Goal: Contribute content

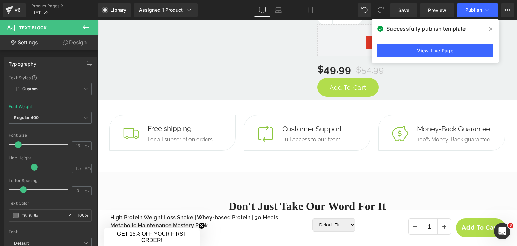
click at [489, 31] on icon at bounding box center [490, 28] width 3 height 5
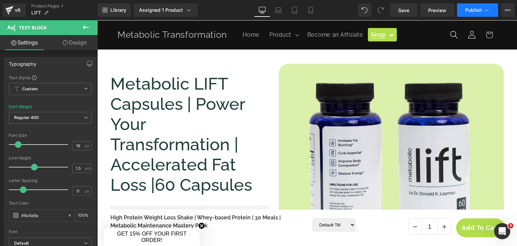
click at [466, 11] on span "Publish" at bounding box center [473, 9] width 17 height 5
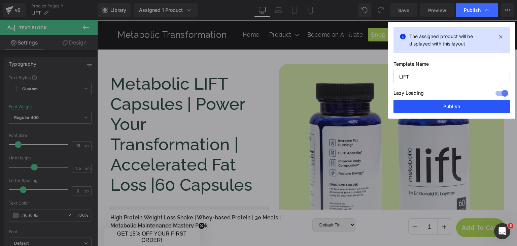
click at [455, 105] on button "Publish" at bounding box center [451, 106] width 116 height 13
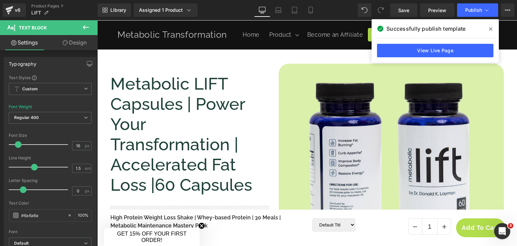
click at [491, 28] on icon at bounding box center [490, 28] width 3 height 3
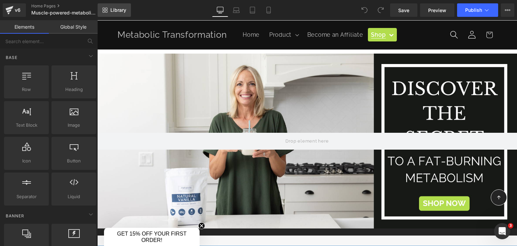
click at [123, 11] on span "Library" at bounding box center [118, 10] width 16 height 6
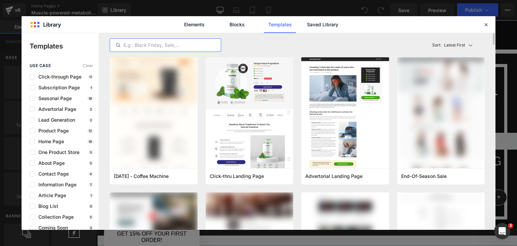
click at [192, 46] on input "text" at bounding box center [165, 45] width 111 height 8
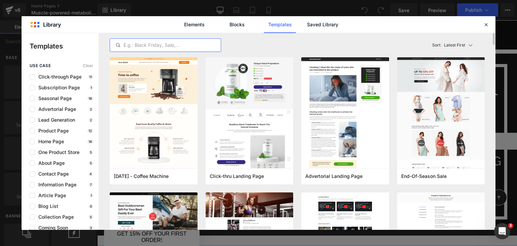
click at [140, 45] on input "text" at bounding box center [165, 45] width 111 height 8
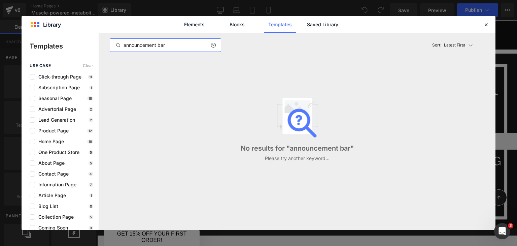
type input "announcement bar"
click at [238, 25] on link "Blocks" at bounding box center [237, 24] width 32 height 17
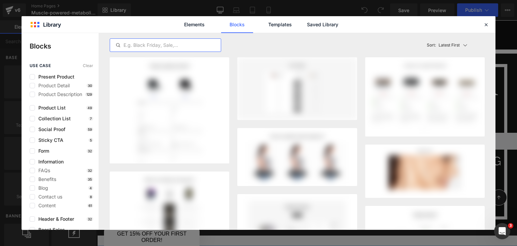
click at [185, 44] on input "text" at bounding box center [165, 45] width 111 height 8
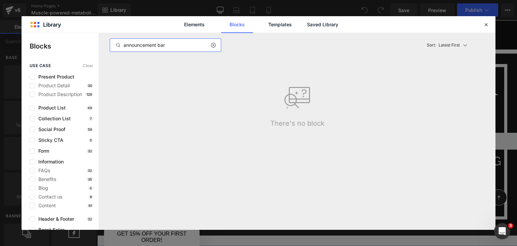
type input "announcement bar"
click at [484, 27] on icon at bounding box center [486, 25] width 6 height 6
